Goal: Information Seeking & Learning: Learn about a topic

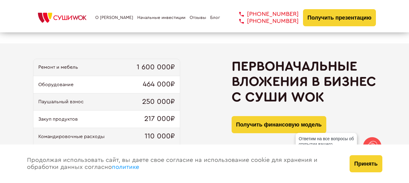
scroll to position [582, 0]
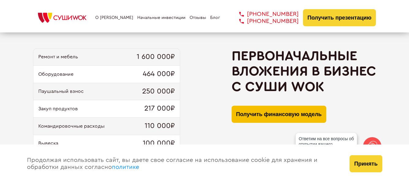
click at [257, 115] on button "Получить финансовую модель" at bounding box center [279, 114] width 95 height 17
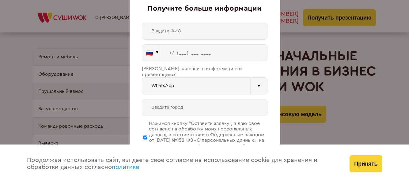
click at [329, 76] on div "Получите больше информации 🇷🇺 🇹🇷 🇧🇾 🇰🇬 🇰🇿 🇦🇿 🇦🇲 🇷🇺" at bounding box center [204, 91] width 409 height 183
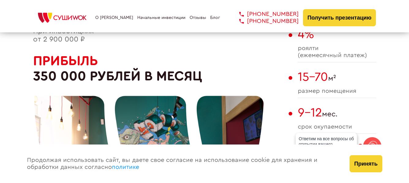
scroll to position [337, 0]
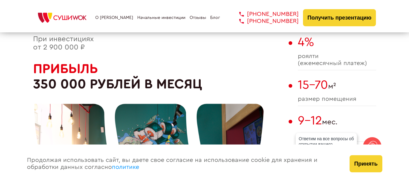
click at [116, 21] on div "О франшизе Начальные инвестиции Отзывы Блог [PHONE_NUMBER] [PHONE_NUMBER] [PHON…" at bounding box center [204, 17] width 343 height 17
click at [115, 17] on link "О [PERSON_NAME]" at bounding box center [114, 17] width 38 height 5
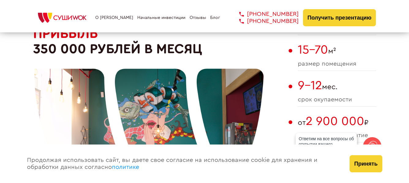
click at [111, 17] on link "О [PERSON_NAME]" at bounding box center [114, 17] width 38 height 5
click at [121, 12] on div "О франшизе Начальные инвестиции Отзывы Блог [PHONE_NUMBER] [PHONE_NUMBER] [PHON…" at bounding box center [204, 17] width 343 height 17
click at [116, 13] on div "О франшизе Начальные инвестиции Отзывы Блог [PHONE_NUMBER] [PHONE_NUMBER] [PHON…" at bounding box center [204, 17] width 343 height 17
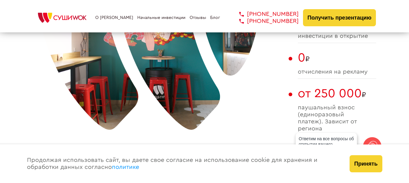
scroll to position [464, 0]
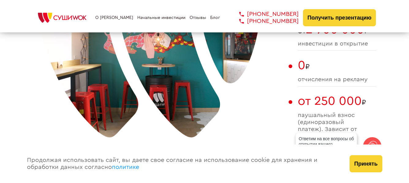
click at [164, 18] on link "Начальные инвестиции" at bounding box center [161, 17] width 48 height 5
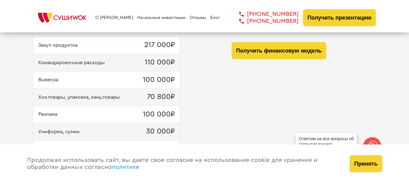
scroll to position [676, 0]
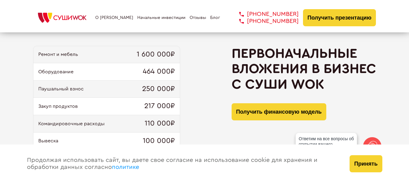
click at [114, 20] on link "О [PERSON_NAME]" at bounding box center [114, 17] width 38 height 5
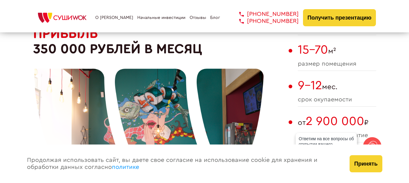
click at [114, 20] on link "О [PERSON_NAME]" at bounding box center [114, 17] width 38 height 5
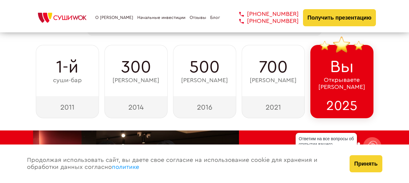
scroll to position [92, 0]
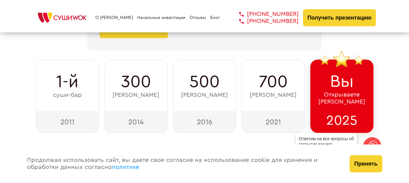
click at [339, 85] on span "Вы" at bounding box center [342, 82] width 24 height 20
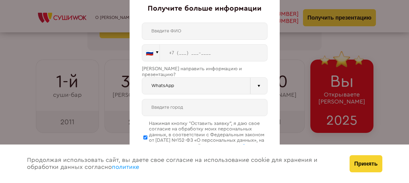
drag, startPoint x: 326, startPoint y: 59, endPoint x: 179, endPoint y: 41, distance: 148.3
click at [325, 58] on div "Получите больше информации 🇷🇺 🇹🇷 🇧🇾 🇰🇬 🇰🇿 🇦🇿 🇦🇲 🇷🇺" at bounding box center [204, 91] width 409 height 183
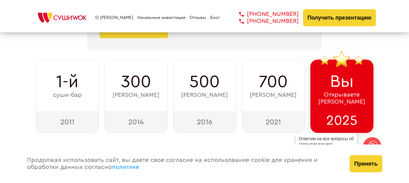
scroll to position [615, 0]
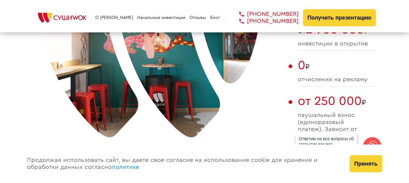
scroll to position [337, 0]
